Goal: Task Accomplishment & Management: Manage account settings

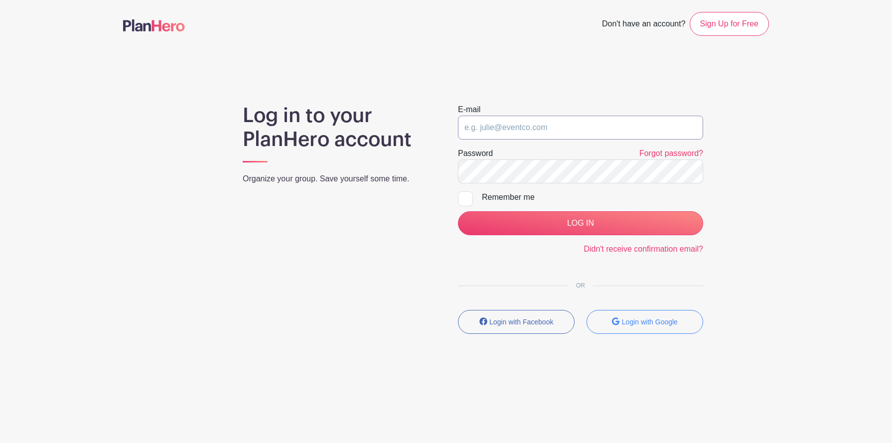
click at [534, 124] on input "email" at bounding box center [580, 128] width 245 height 24
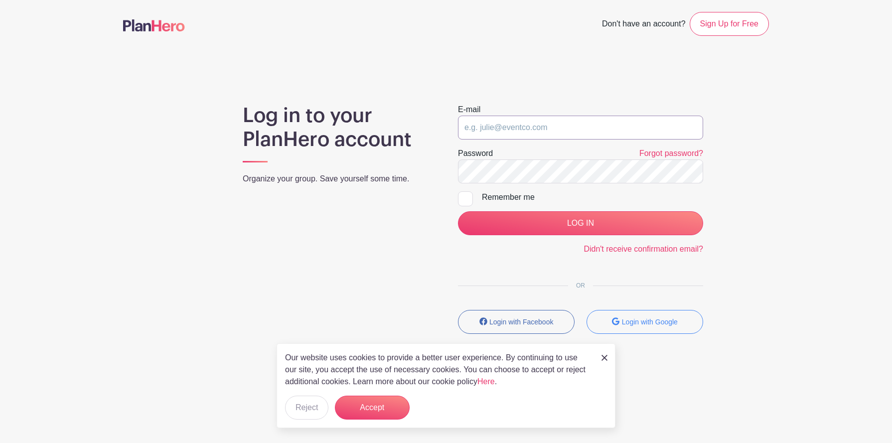
type input "[EMAIL_ADDRESS][DOMAIN_NAME]"
click at [471, 197] on div at bounding box center [465, 198] width 15 height 15
click at [464, 197] on input "Remember me" at bounding box center [461, 194] width 6 height 6
checkbox input "true"
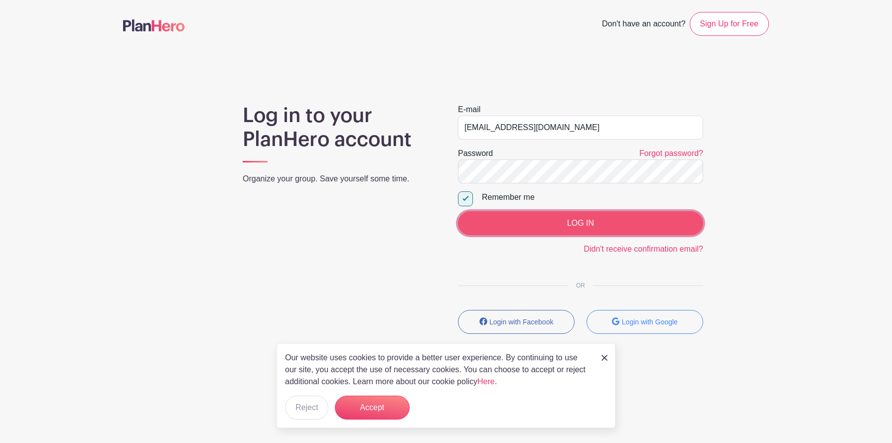
click at [513, 218] on input "LOG IN" at bounding box center [580, 223] width 245 height 24
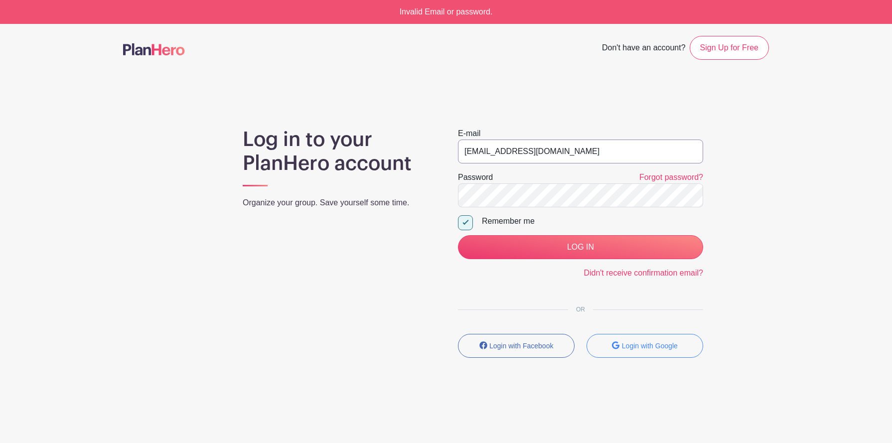
click at [551, 149] on input "[EMAIL_ADDRESS][DOMAIN_NAME]" at bounding box center [580, 152] width 245 height 24
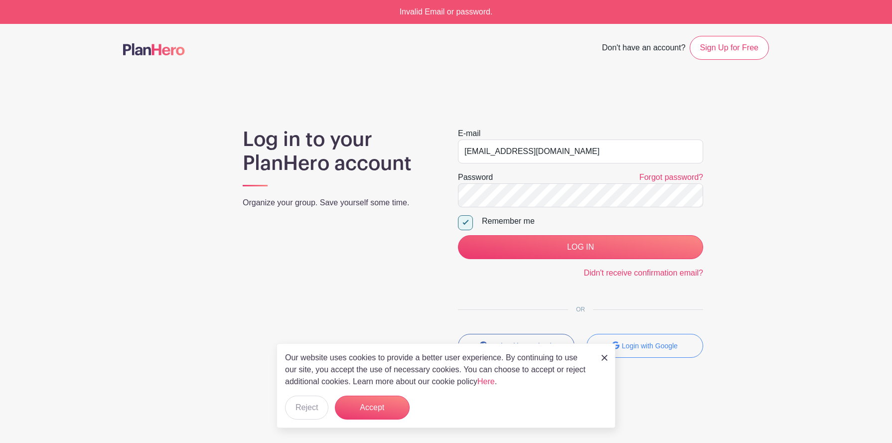
drag, startPoint x: 587, startPoint y: 150, endPoint x: 476, endPoint y: 145, distance: 110.8
click at [476, 145] on input "[EMAIL_ADDRESS][DOMAIN_NAME]" at bounding box center [580, 152] width 245 height 24
type input "j"
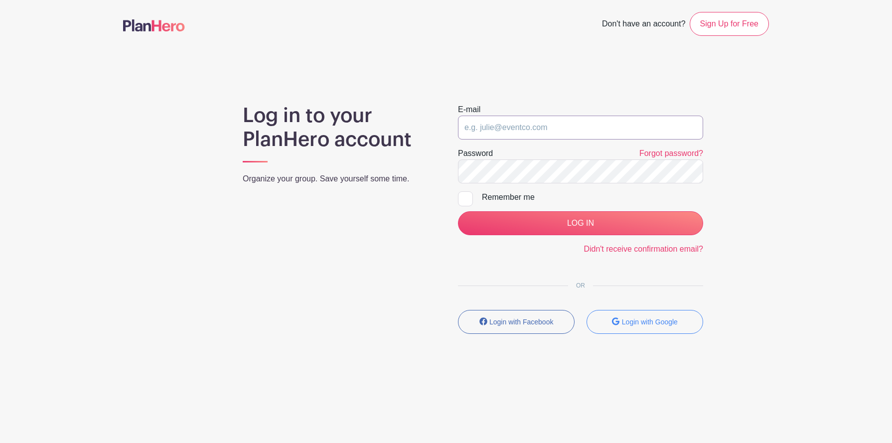
click at [523, 134] on input "email" at bounding box center [580, 128] width 245 height 24
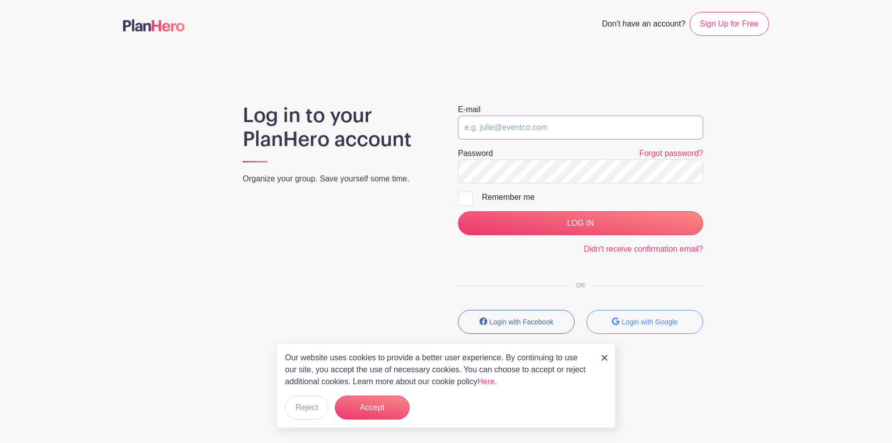
click at [525, 130] on input "email" at bounding box center [580, 128] width 245 height 24
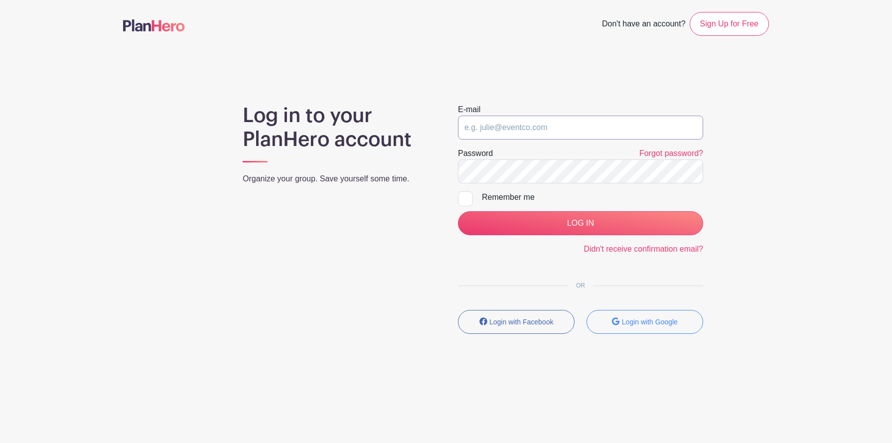
click at [500, 132] on input "email" at bounding box center [580, 128] width 245 height 24
type input "[EMAIL_ADDRESS][DOMAIN_NAME]"
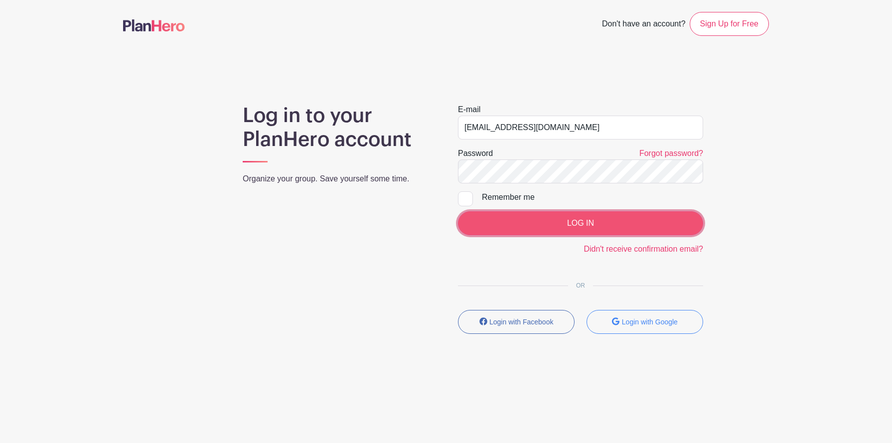
click at [499, 228] on input "LOG IN" at bounding box center [580, 223] width 245 height 24
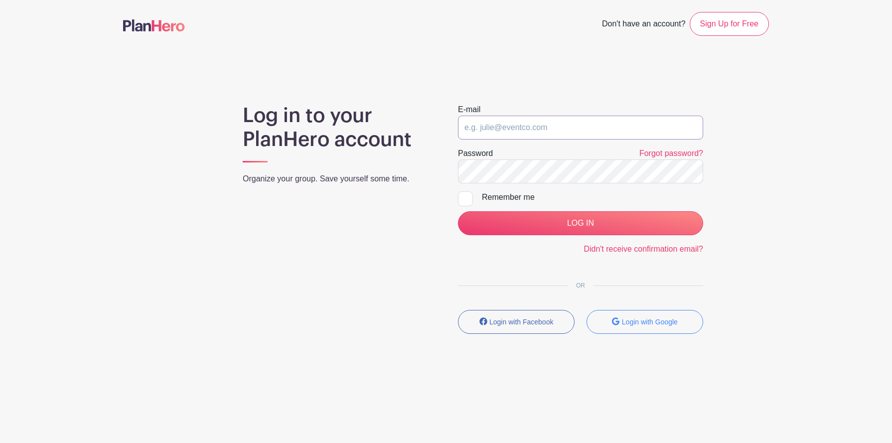
click at [491, 133] on input "email" at bounding box center [580, 128] width 245 height 24
type input "[EMAIL_ADDRESS][DOMAIN_NAME]"
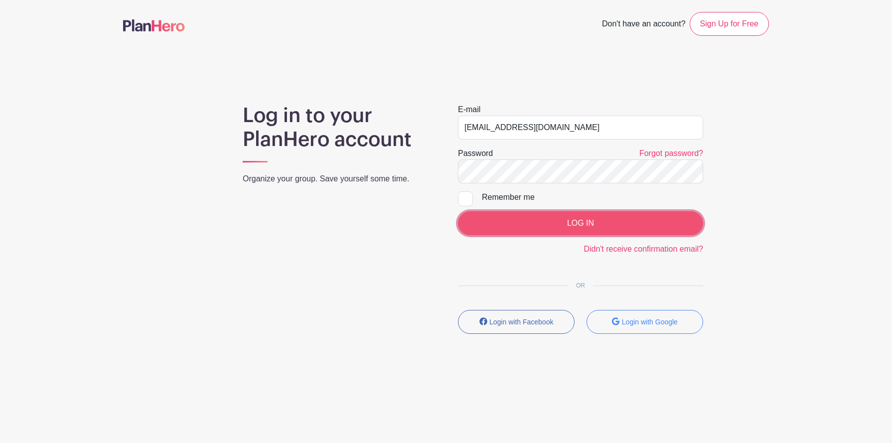
click at [519, 217] on input "LOG IN" at bounding box center [580, 223] width 245 height 24
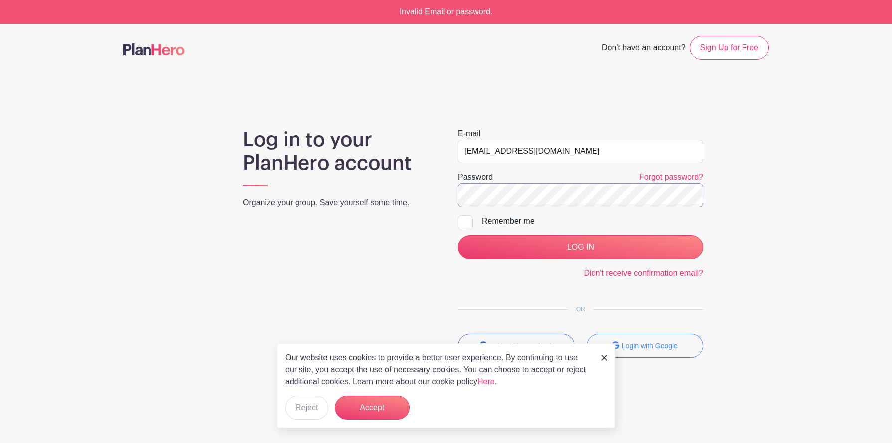
click at [384, 200] on div "Log in to your PlanHero account Organize your group. Save yourself some time. E…" at bounding box center [446, 247] width 646 height 238
click at [458, 235] on input "LOG IN" at bounding box center [580, 247] width 245 height 24
drag, startPoint x: 569, startPoint y: 153, endPoint x: 440, endPoint y: 153, distance: 129.6
click at [440, 153] on div "Log in to your PlanHero account Organize your group. Save yourself some time. E…" at bounding box center [446, 247] width 646 height 238
paste input "jbmegginson"
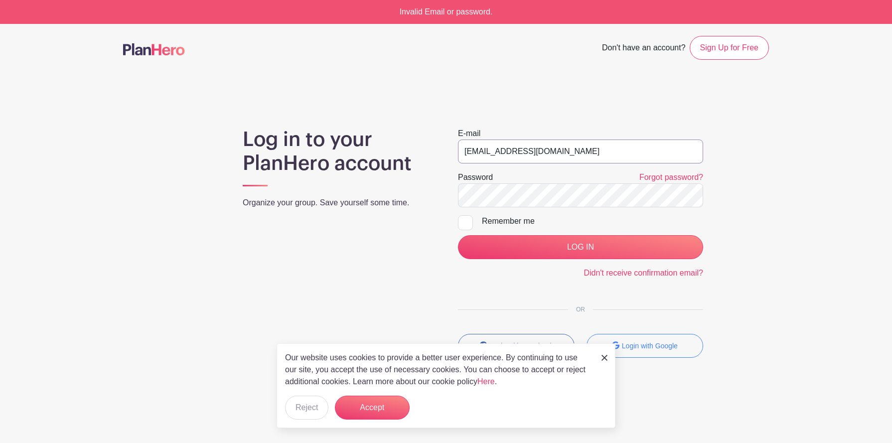
type input "[EMAIL_ADDRESS][DOMAIN_NAME]"
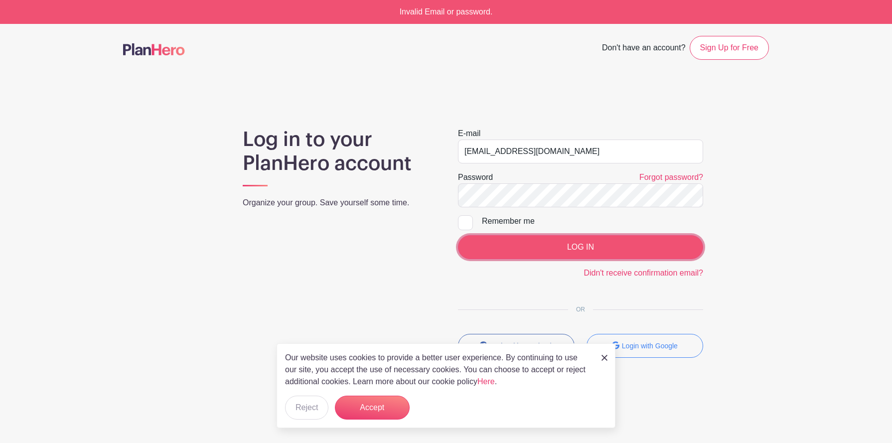
click at [494, 251] on input "LOG IN" at bounding box center [580, 247] width 245 height 24
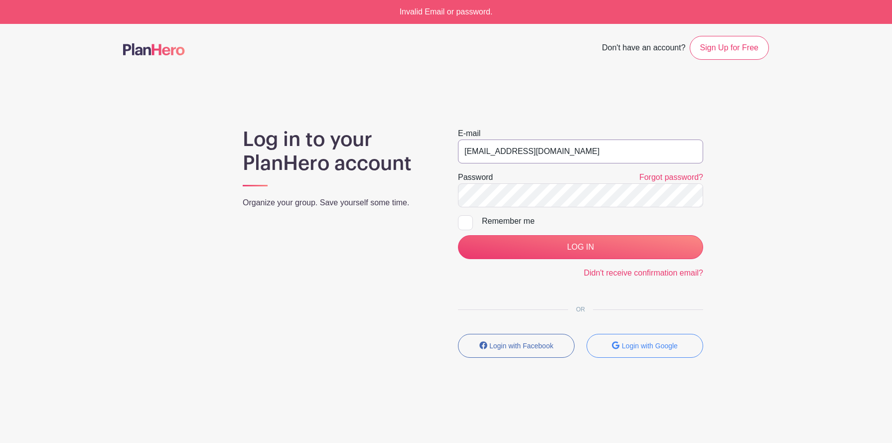
click at [533, 152] on input "[EMAIL_ADDRESS][DOMAIN_NAME]" at bounding box center [580, 152] width 245 height 24
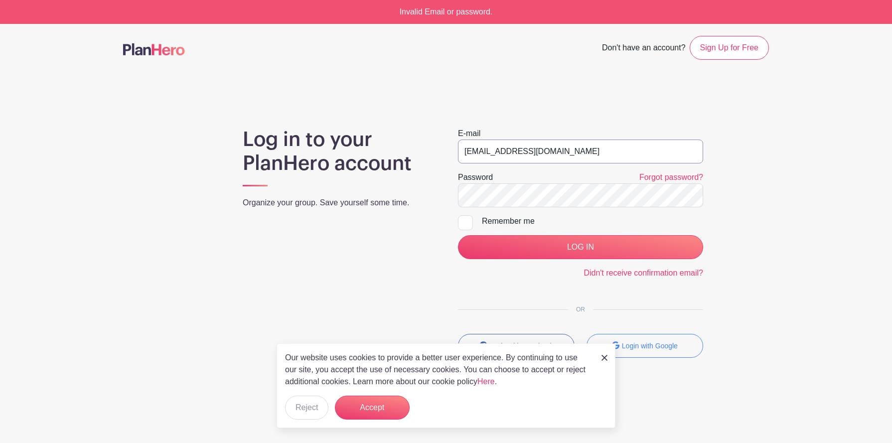
type input "[EMAIL_ADDRESS][DOMAIN_NAME]"
click at [662, 181] on link "Forgot password?" at bounding box center [671, 177] width 64 height 8
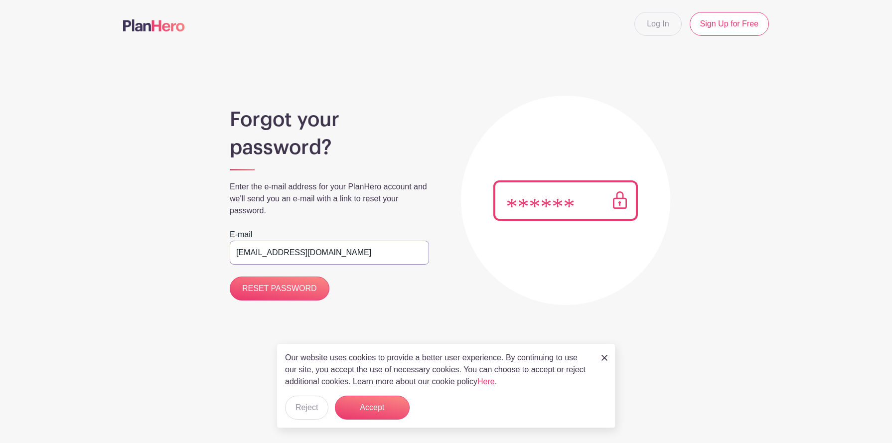
type input "gabbruns314@gmail.com"
click at [230, 277] on input "RESET PASSWORD" at bounding box center [280, 289] width 100 height 24
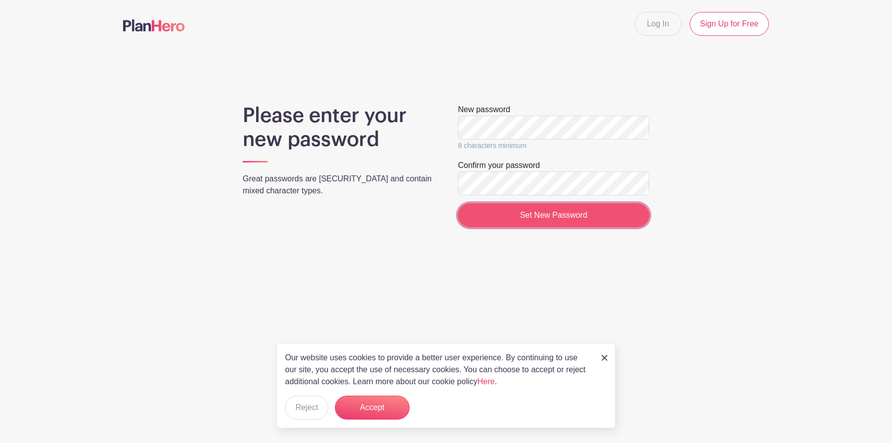
click at [480, 220] on input "Set New Password" at bounding box center [553, 215] width 191 height 24
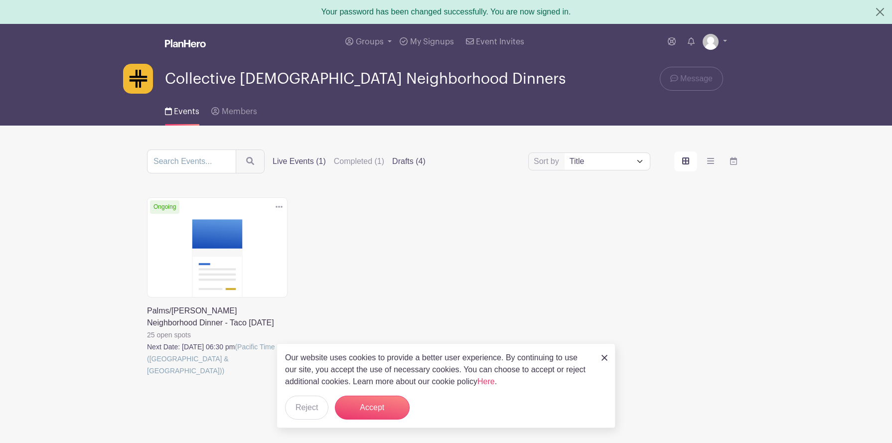
click at [394, 166] on label "Drafts (4)" at bounding box center [408, 161] width 33 height 12
click at [0, 0] on input "Drafts (4)" at bounding box center [0, 0] width 0 height 0
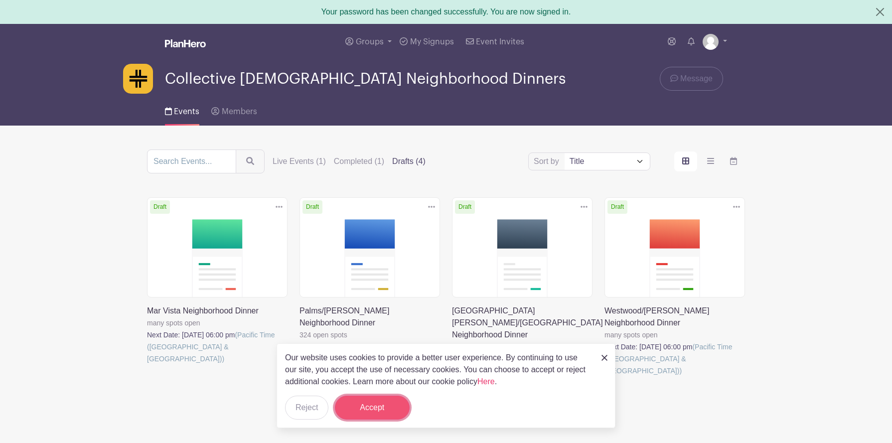
click at [374, 414] on button "Accept" at bounding box center [372, 408] width 75 height 24
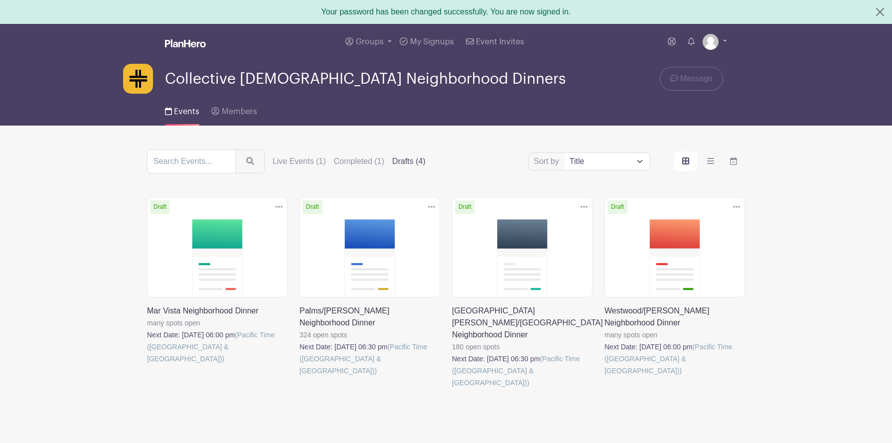
click at [452, 389] on link at bounding box center [452, 389] width 0 height 0
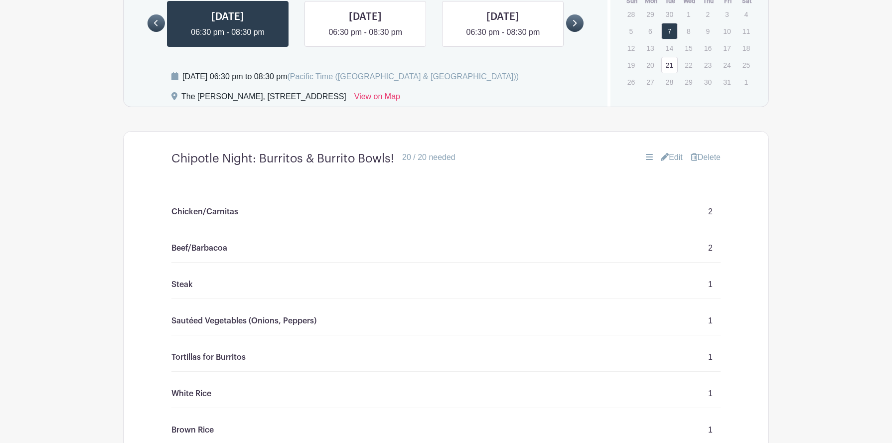
scroll to position [612, 0]
click at [714, 151] on link "Delete" at bounding box center [706, 157] width 30 height 12
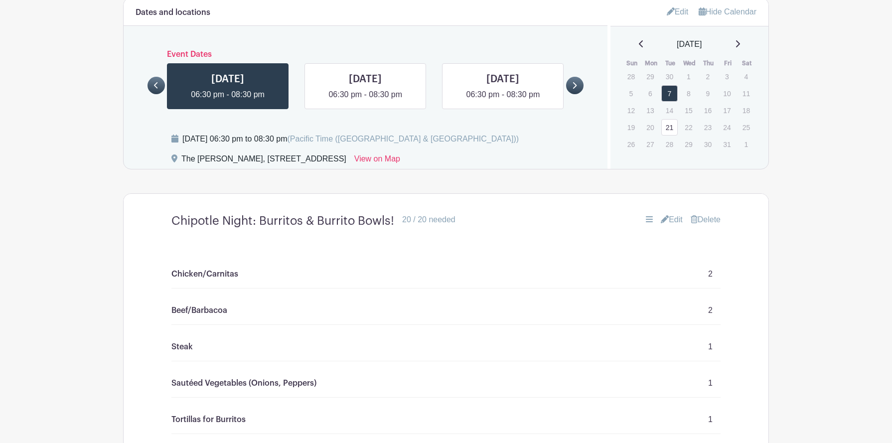
scroll to position [544, 0]
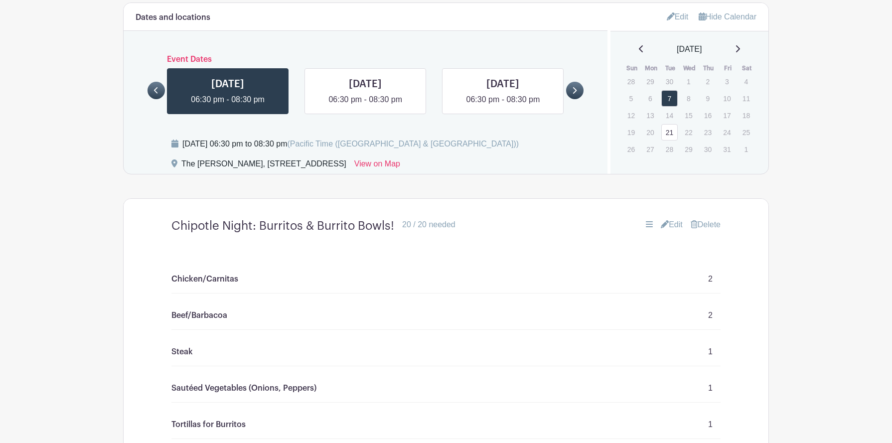
click at [708, 219] on link "Delete" at bounding box center [706, 225] width 30 height 12
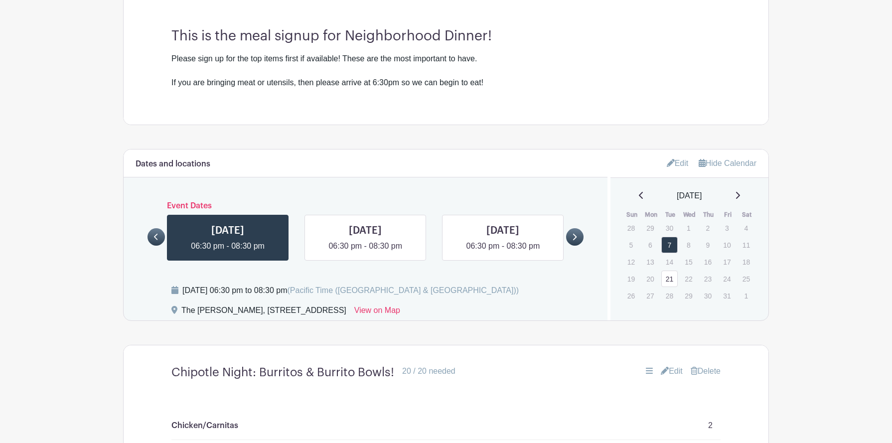
scroll to position [433, 0]
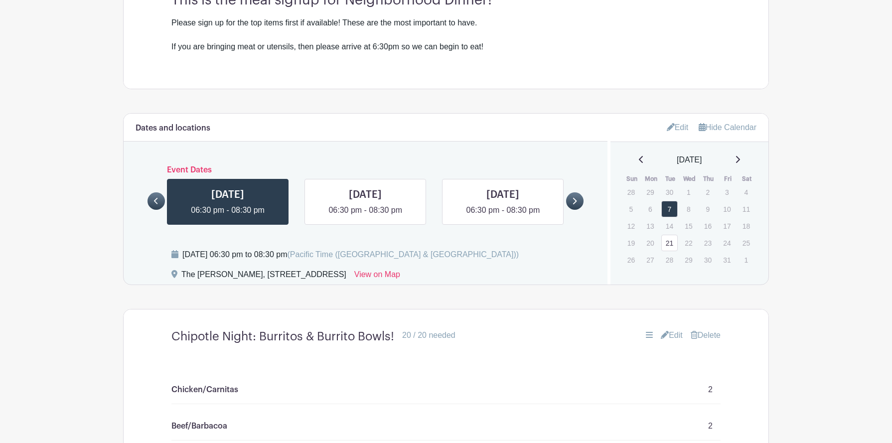
click at [705, 329] on link "Delete" at bounding box center [706, 335] width 30 height 12
click at [704, 329] on link "Delete" at bounding box center [706, 335] width 30 height 12
click at [710, 329] on link "Delete" at bounding box center [706, 335] width 30 height 12
click at [669, 329] on link "Edit" at bounding box center [672, 335] width 22 height 12
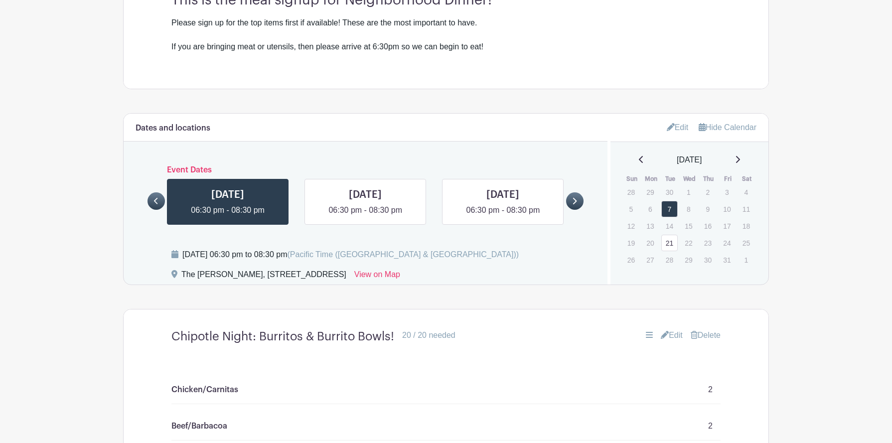
click at [638, 329] on div "Edit Delete" at bounding box center [629, 335] width 183 height 12
click at [646, 331] on icon at bounding box center [649, 335] width 7 height 8
click at [228, 216] on link at bounding box center [228, 216] width 0 height 0
click at [695, 331] on icon at bounding box center [694, 335] width 7 height 8
click at [712, 329] on link "Delete" at bounding box center [706, 335] width 30 height 12
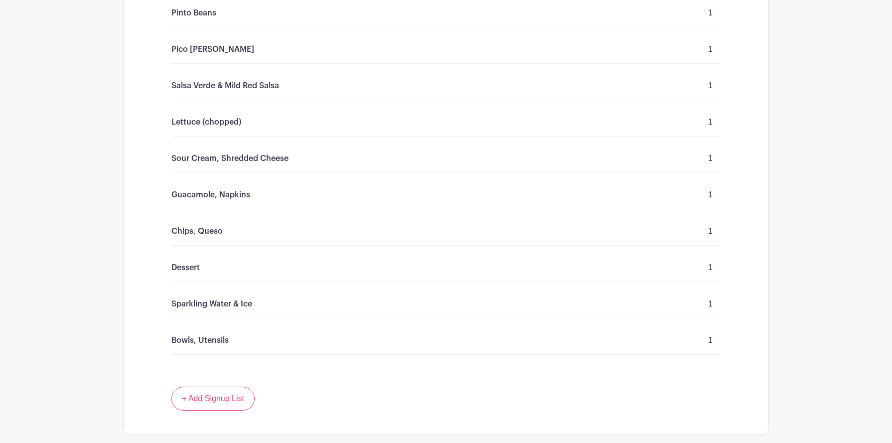
scroll to position [1143, 0]
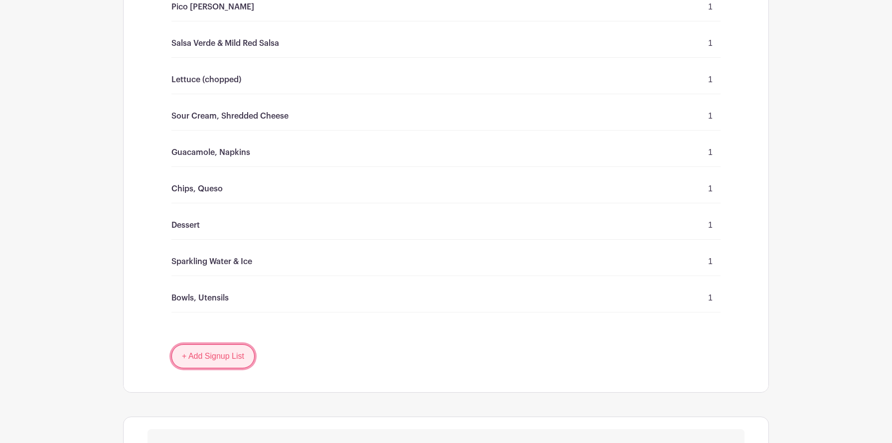
click at [234, 344] on link "+ Add Signup List" at bounding box center [212, 356] width 83 height 24
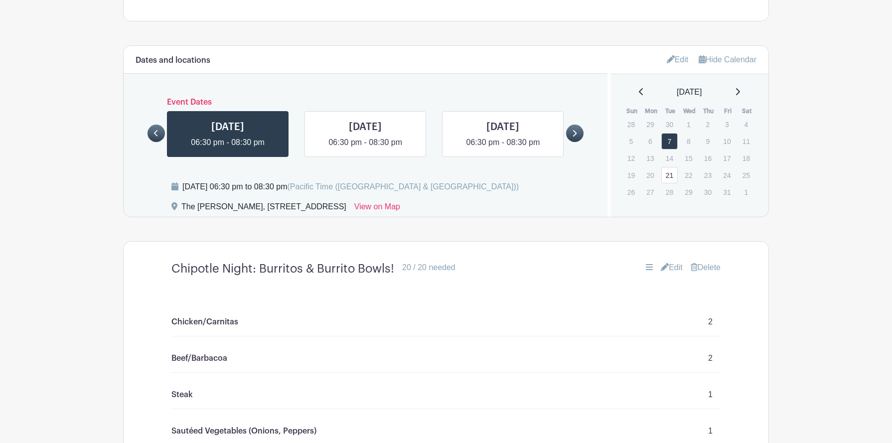
scroll to position [541, 0]
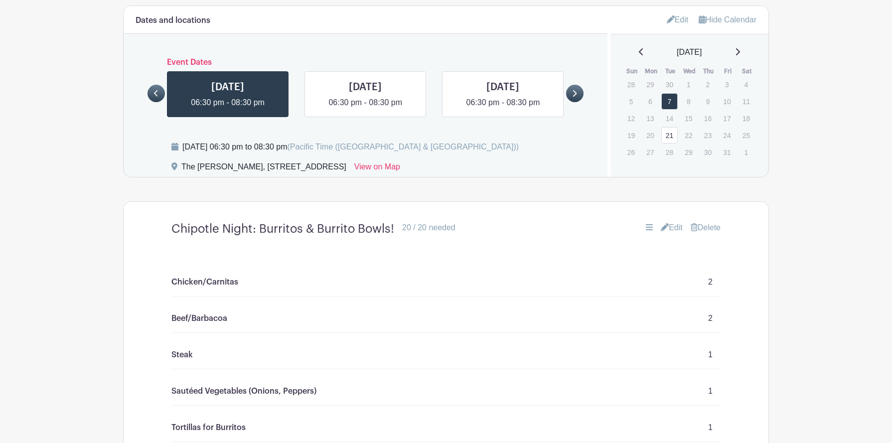
click at [699, 222] on link "Delete" at bounding box center [706, 228] width 30 height 12
click at [647, 223] on icon at bounding box center [649, 227] width 7 height 8
click at [666, 222] on link "Edit" at bounding box center [672, 228] width 22 height 12
click at [701, 222] on link "Delete" at bounding box center [706, 228] width 30 height 12
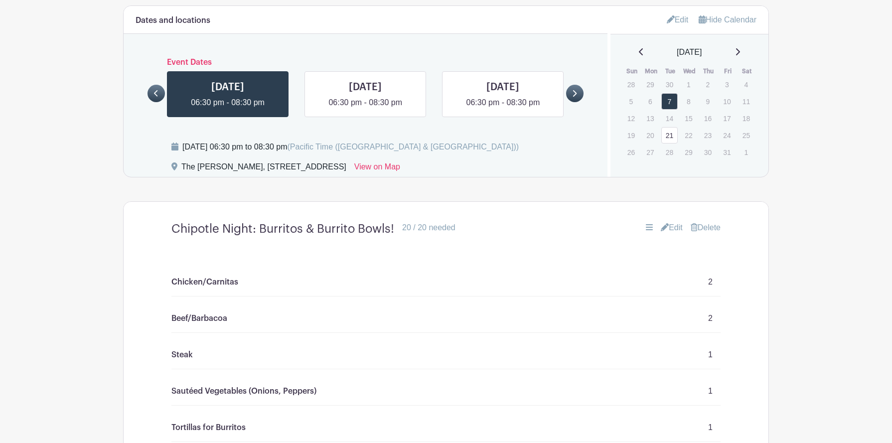
click at [701, 222] on link "Delete" at bounding box center [706, 228] width 30 height 12
click at [640, 222] on div "Edit [GEOGRAPHIC_DATA]" at bounding box center [629, 228] width 183 height 12
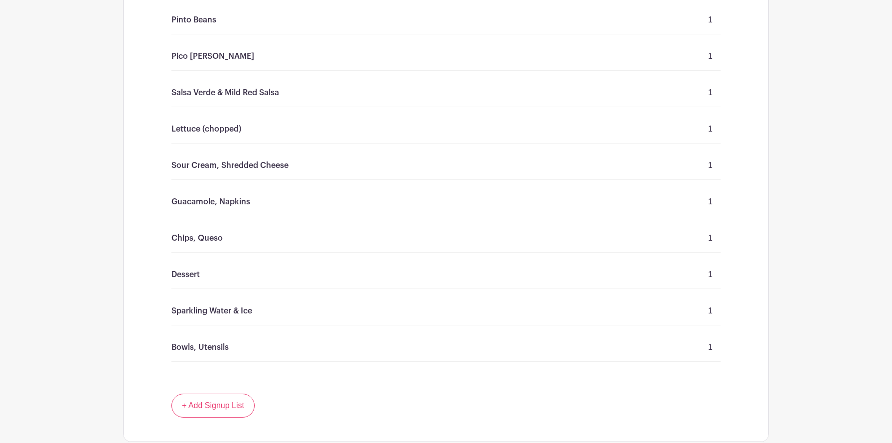
scroll to position [1236, 0]
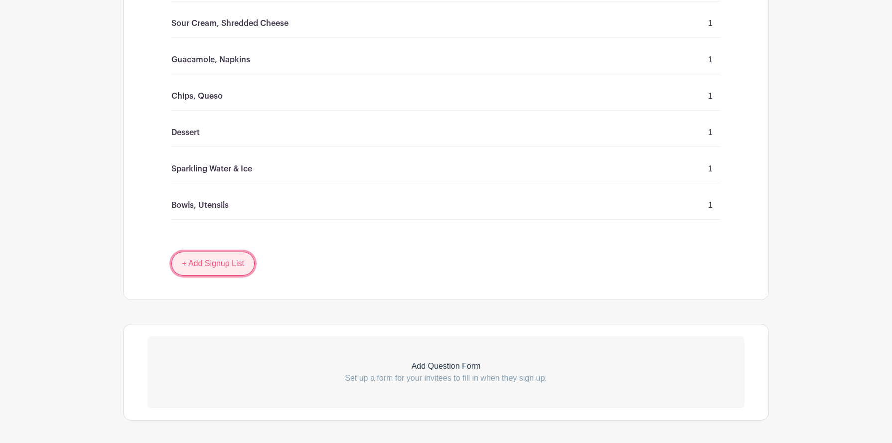
click at [238, 252] on link "+ Add Signup List" at bounding box center [212, 264] width 83 height 24
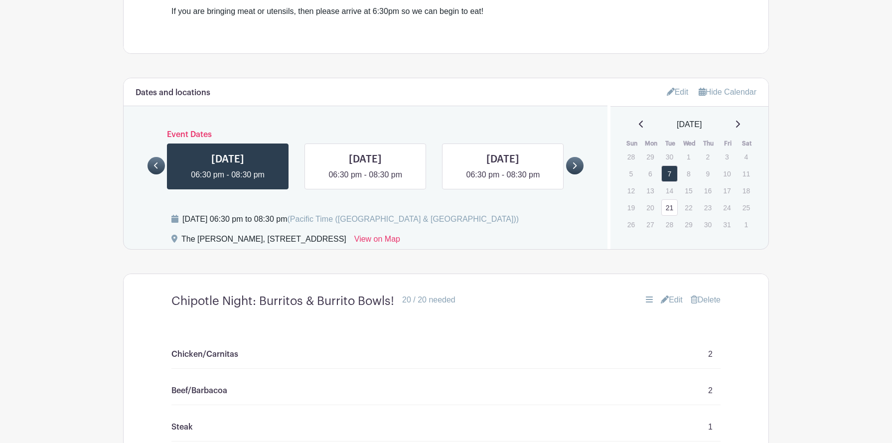
scroll to position [566, 0]
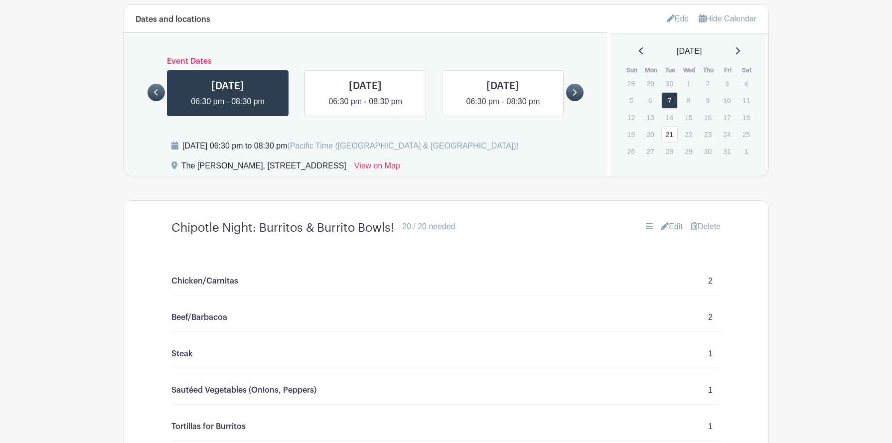
click at [713, 221] on link "Delete" at bounding box center [706, 227] width 30 height 12
click at [556, 267] on div "Chicken/Carnitas 2" at bounding box center [445, 281] width 549 height 28
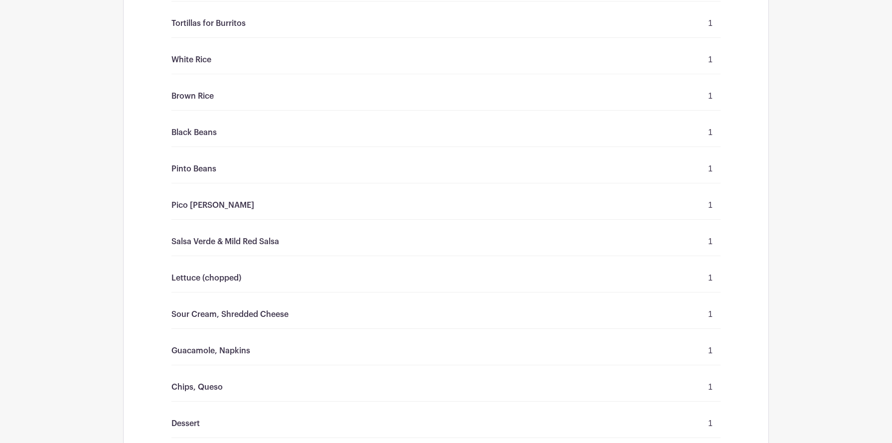
scroll to position [594, 0]
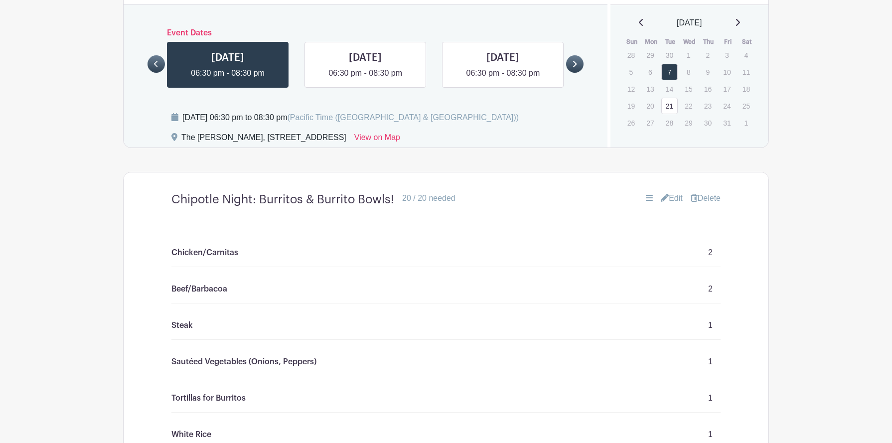
click at [666, 192] on link "Edit" at bounding box center [672, 198] width 22 height 12
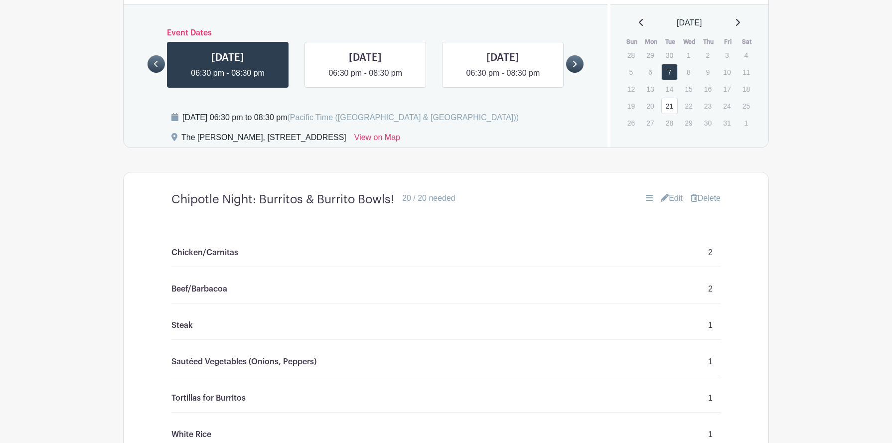
click at [666, 192] on link "Edit" at bounding box center [672, 198] width 22 height 12
click at [694, 192] on link "Delete" at bounding box center [706, 198] width 30 height 12
click at [365, 79] on link at bounding box center [365, 79] width 0 height 0
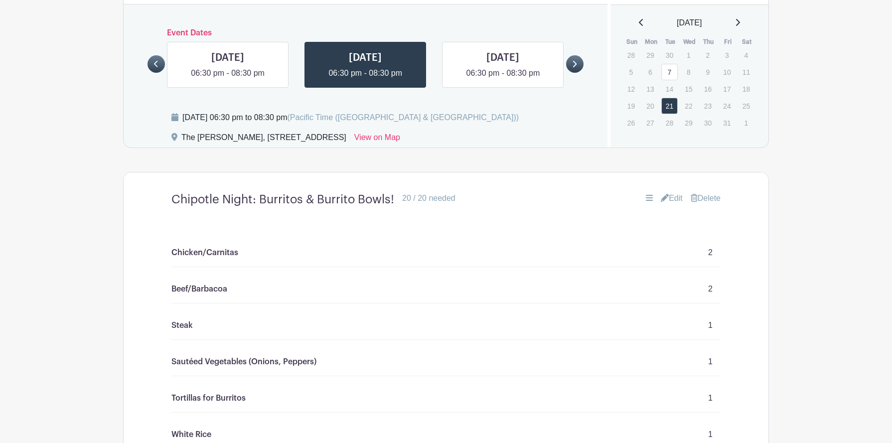
click at [715, 192] on link "Delete" at bounding box center [706, 198] width 30 height 12
click at [667, 192] on link "Edit" at bounding box center [672, 198] width 22 height 12
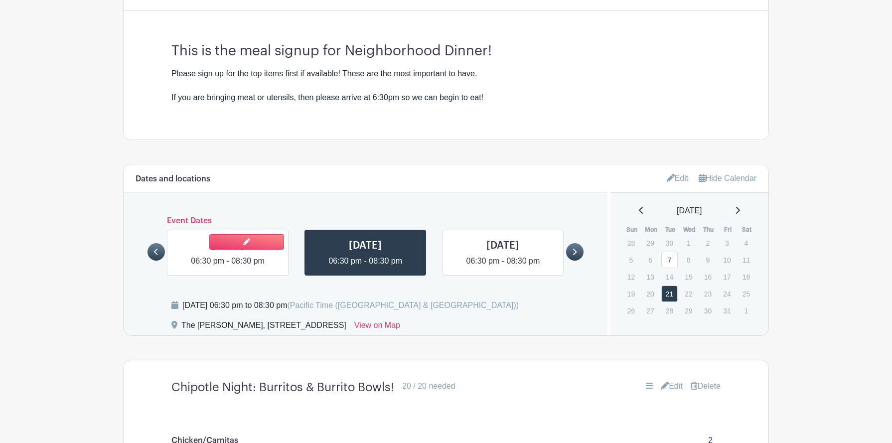
click at [228, 267] on link at bounding box center [228, 267] width 0 height 0
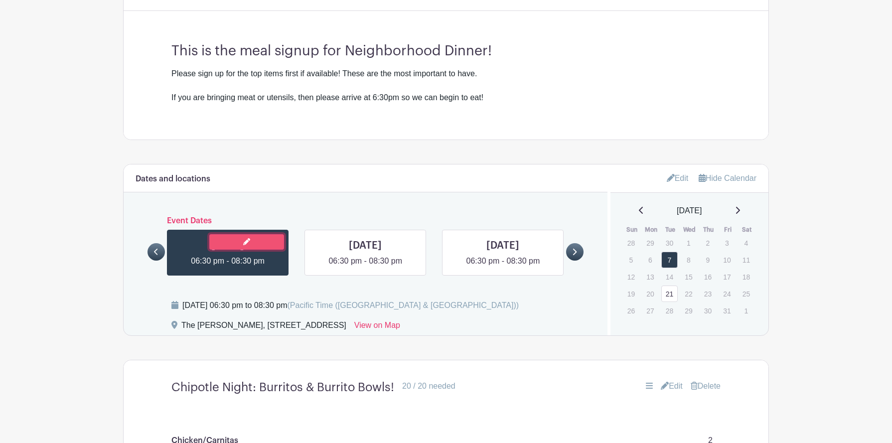
click at [244, 238] on icon at bounding box center [246, 241] width 7 height 7
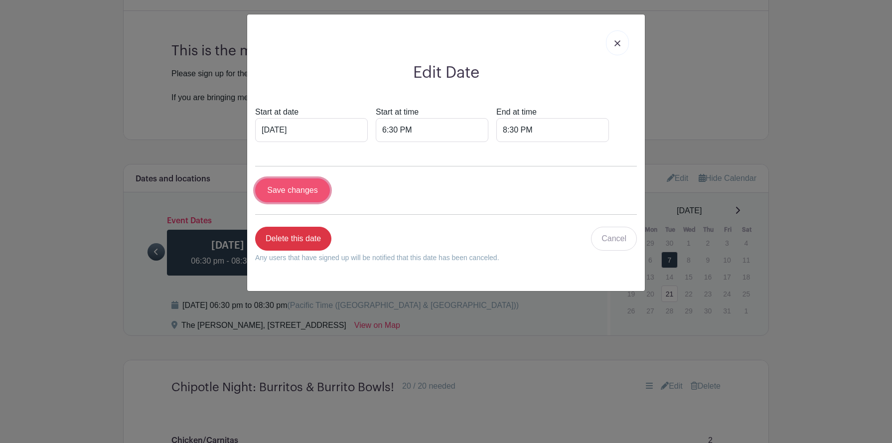
click at [286, 194] on input "Save changes" at bounding box center [292, 190] width 75 height 24
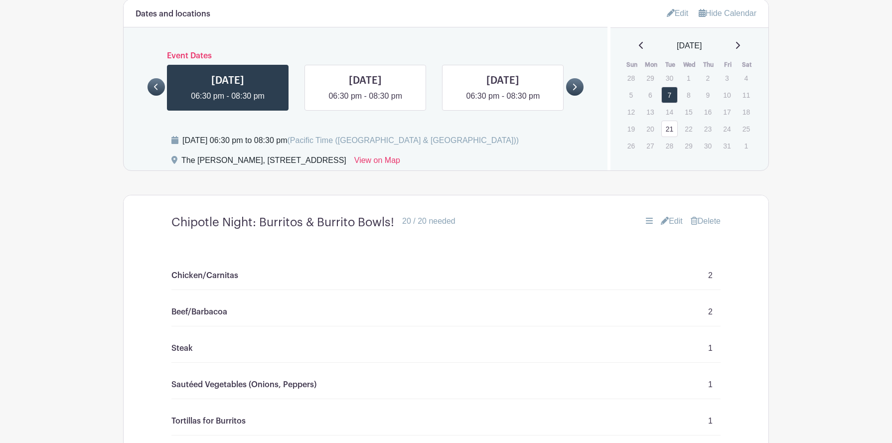
scroll to position [681, 0]
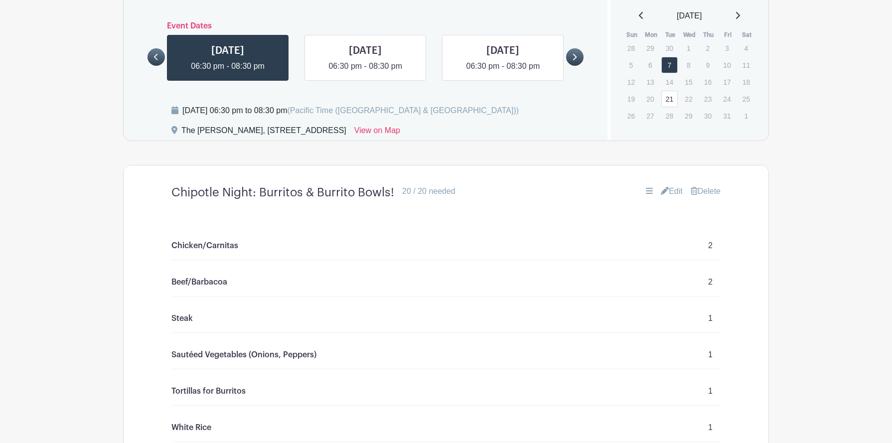
click at [667, 185] on link "Edit" at bounding box center [672, 191] width 22 height 12
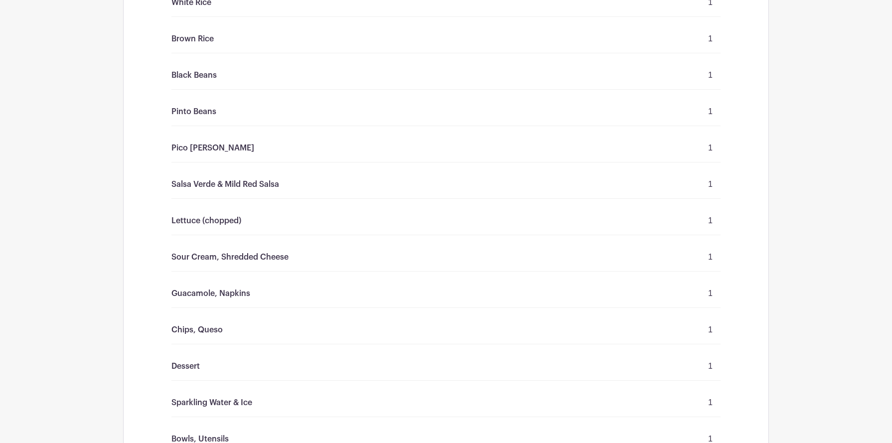
scroll to position [1312, 0]
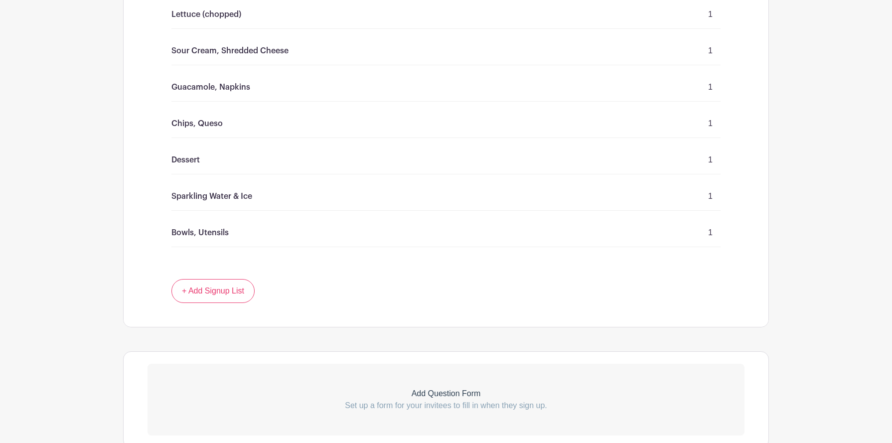
click at [402, 373] on link "Add Question Form Set up a form for your invitees to fill in when they sign up." at bounding box center [446, 400] width 597 height 72
click at [214, 279] on link "+ Add Signup List" at bounding box center [212, 291] width 83 height 24
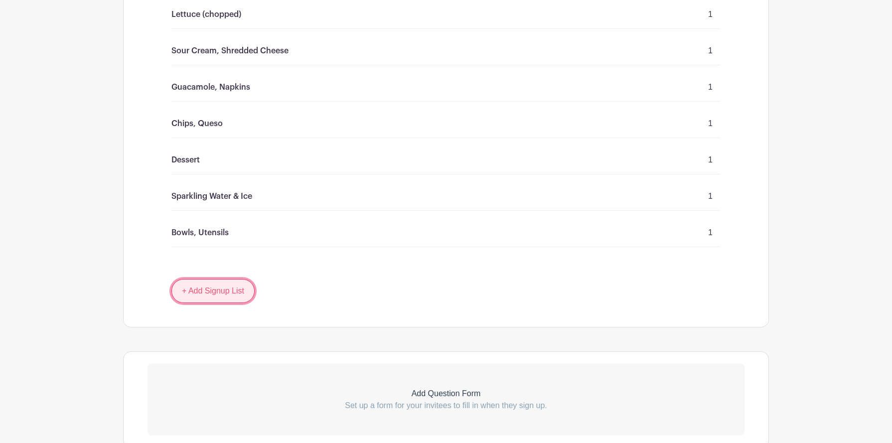
click at [214, 279] on link "+ Add Signup List" at bounding box center [212, 291] width 83 height 24
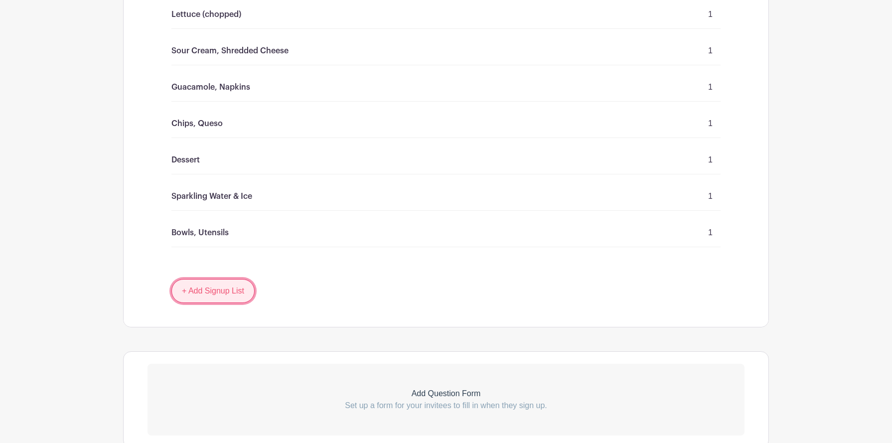
click at [214, 279] on link "+ Add Signup List" at bounding box center [212, 291] width 83 height 24
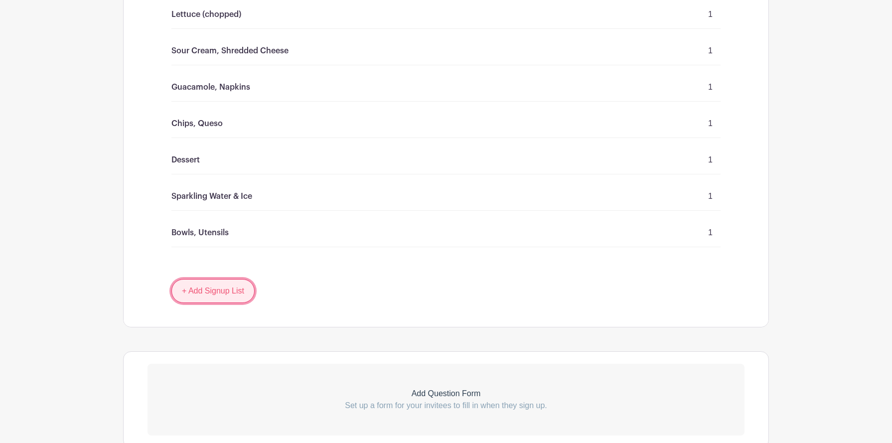
click at [236, 279] on link "+ Add Signup List" at bounding box center [212, 291] width 83 height 24
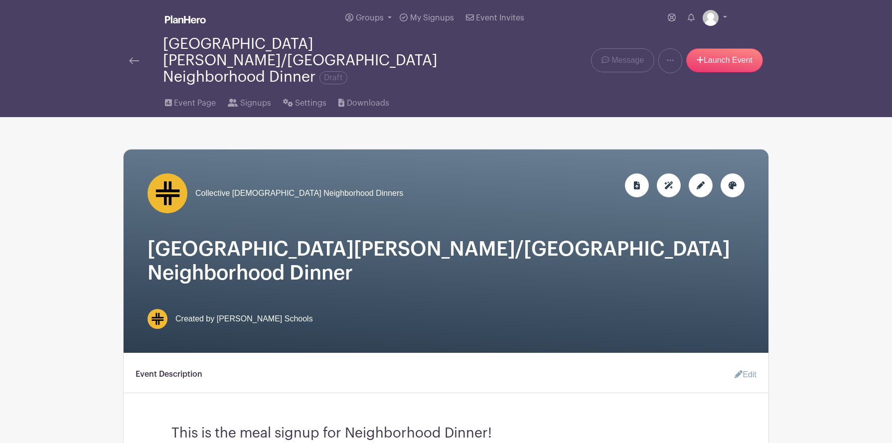
click at [703, 181] on icon at bounding box center [701, 185] width 8 height 8
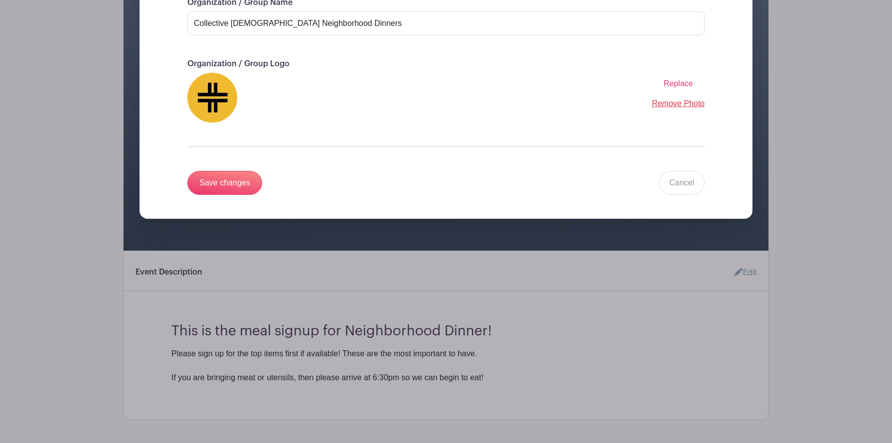
scroll to position [217, 0]
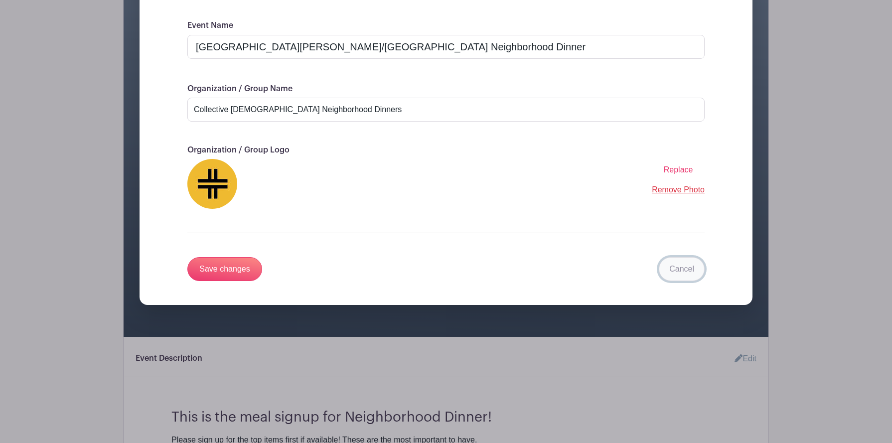
click at [678, 263] on link "Cancel" at bounding box center [682, 269] width 46 height 24
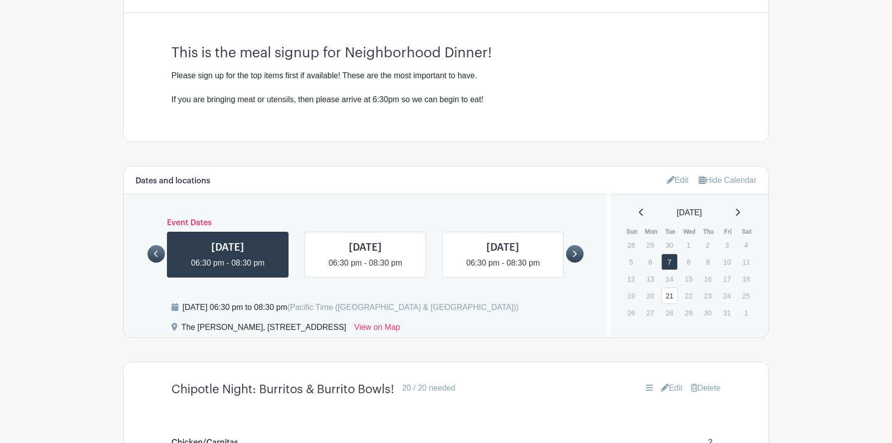
scroll to position [432, 0]
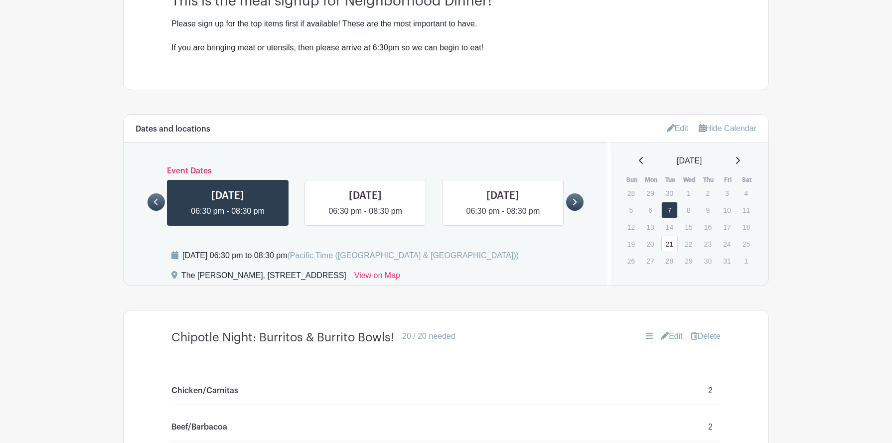
click at [674, 120] on link "Edit" at bounding box center [678, 128] width 22 height 16
click at [673, 120] on link "Edit" at bounding box center [678, 128] width 22 height 16
click at [709, 124] on link "Hide Calendar" at bounding box center [728, 128] width 58 height 8
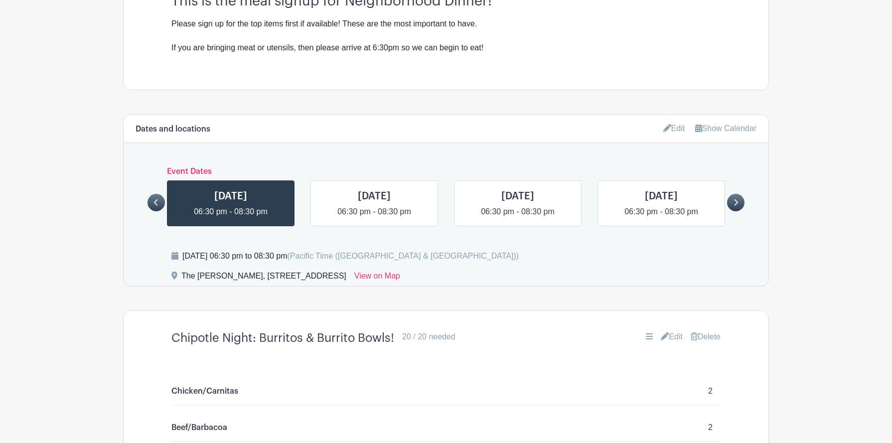
click at [709, 124] on link "Show Calendar" at bounding box center [725, 128] width 61 height 8
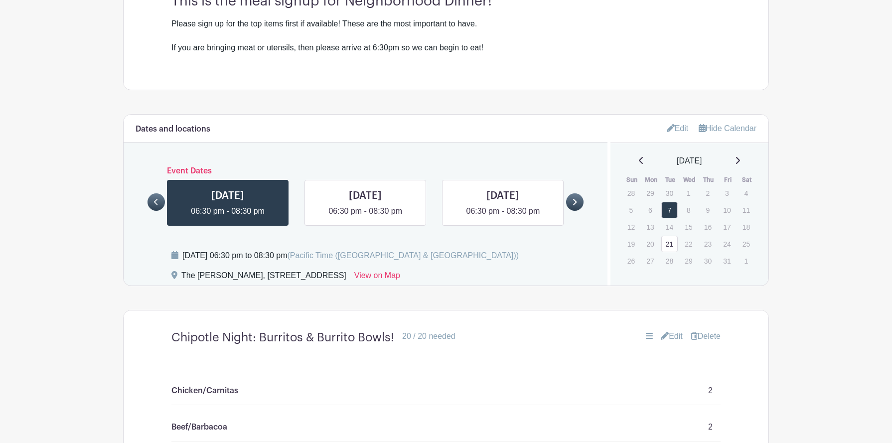
click at [696, 330] on link "Delete" at bounding box center [706, 336] width 30 height 12
click at [662, 330] on link "Edit" at bounding box center [672, 336] width 22 height 12
click at [646, 330] on div at bounding box center [649, 336] width 7 height 12
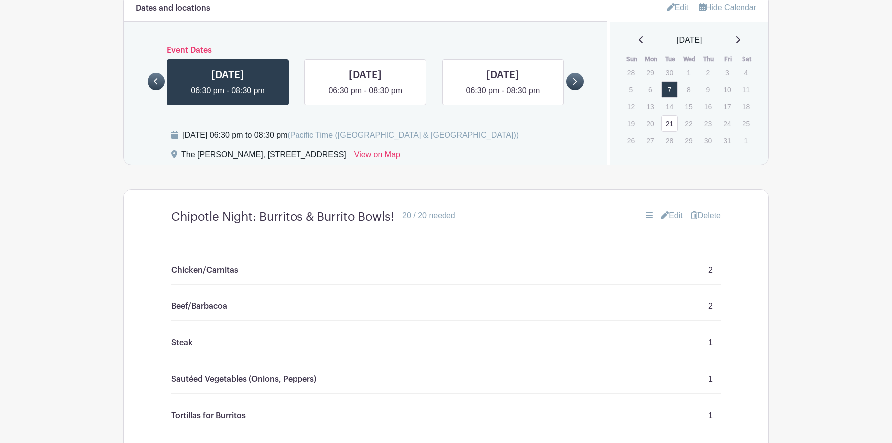
scroll to position [558, 0]
